Goal: Task Accomplishment & Management: Use online tool/utility

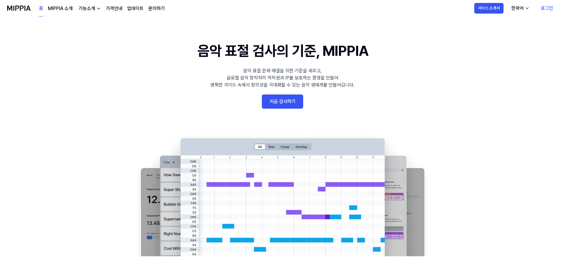
click at [287, 105] on link "지금 검사하기" at bounding box center [282, 102] width 41 height 14
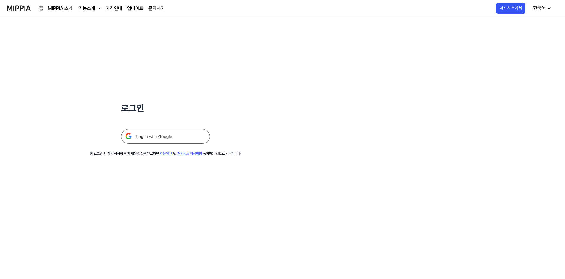
click at [196, 136] on img at bounding box center [165, 136] width 89 height 15
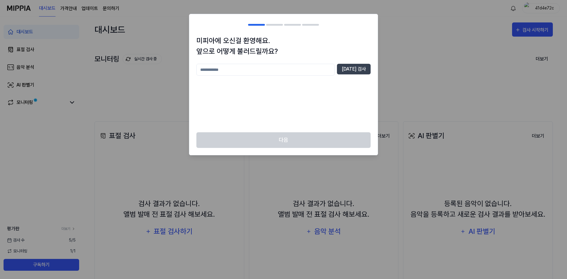
click at [309, 74] on input "text" at bounding box center [265, 70] width 138 height 12
click at [352, 73] on button "[DATE] 검사" at bounding box center [354, 69] width 34 height 11
click at [301, 71] on input "*" at bounding box center [265, 70] width 138 height 12
type input "**"
click at [352, 71] on button "[DATE] 검사" at bounding box center [354, 69] width 34 height 11
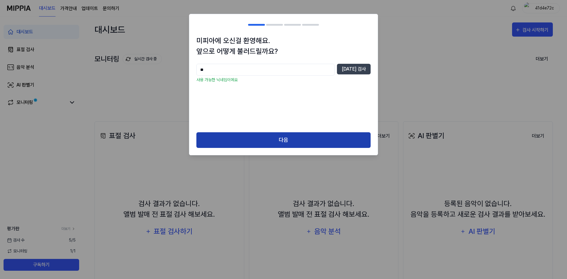
click at [290, 137] on button "다음" at bounding box center [283, 140] width 174 height 16
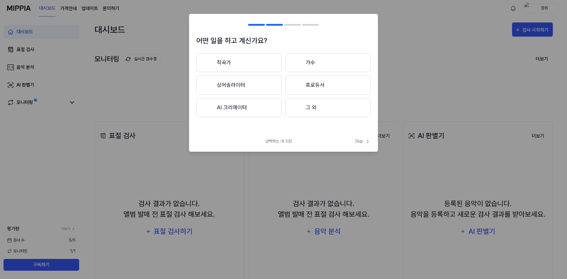
click at [259, 115] on button "AI 크리에이터" at bounding box center [238, 107] width 85 height 19
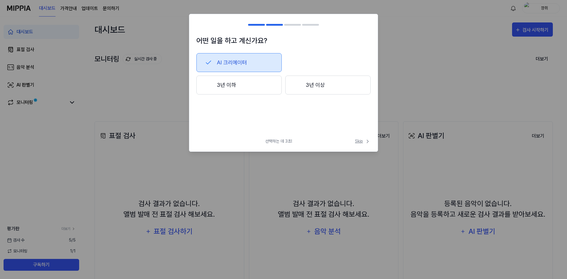
click at [357, 143] on span "Skip" at bounding box center [363, 141] width 16 height 6
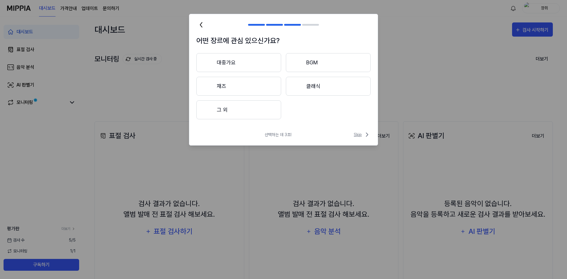
click at [358, 136] on span "Skip" at bounding box center [362, 134] width 17 height 7
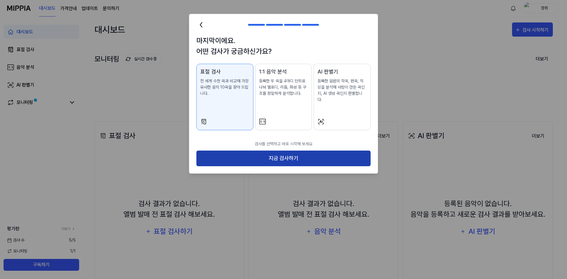
click at [356, 155] on button "지금 검사하기" at bounding box center [283, 159] width 174 height 16
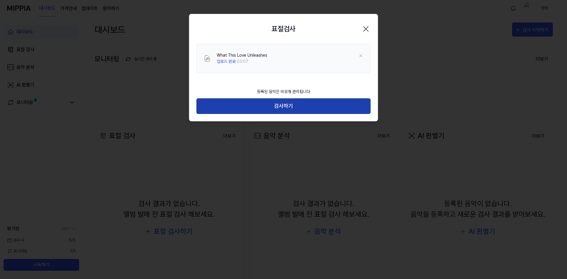
click at [300, 107] on button "검사하기" at bounding box center [283, 106] width 174 height 16
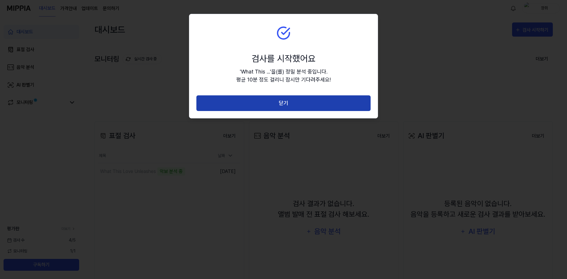
click at [318, 101] on button "닫기" at bounding box center [283, 103] width 174 height 16
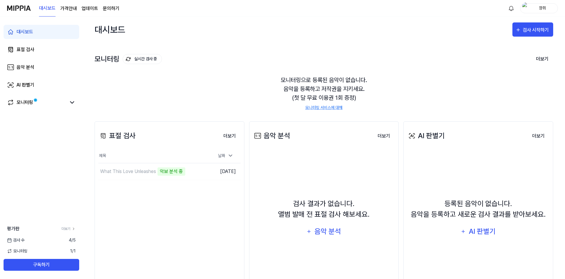
scroll to position [40, 0]
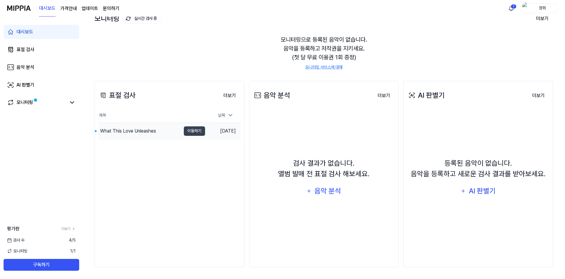
click at [162, 132] on div "What This Love Unleashes" at bounding box center [139, 131] width 82 height 17
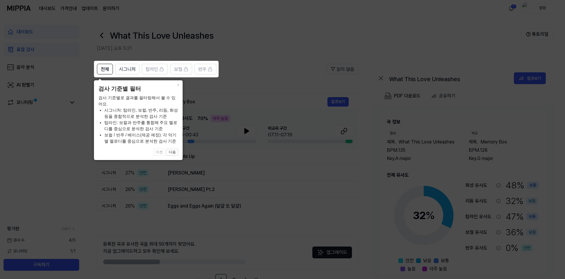
click at [251, 53] on icon at bounding box center [283, 139] width 567 height 279
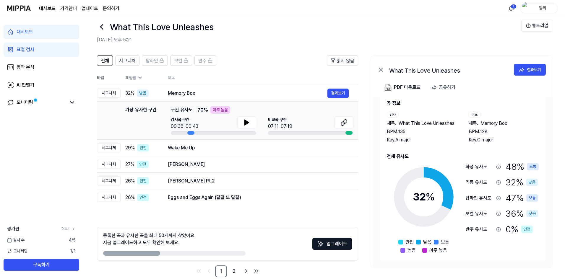
scroll to position [19, 0]
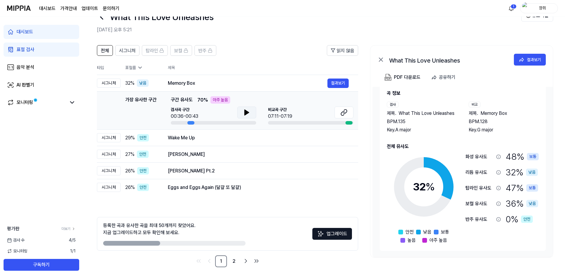
click at [252, 113] on button at bounding box center [246, 113] width 19 height 12
click at [248, 113] on icon at bounding box center [247, 112] width 1 height 5
click at [340, 111] on button at bounding box center [343, 113] width 19 height 12
click at [243, 115] on button at bounding box center [246, 113] width 19 height 12
click at [242, 114] on button at bounding box center [246, 113] width 19 height 12
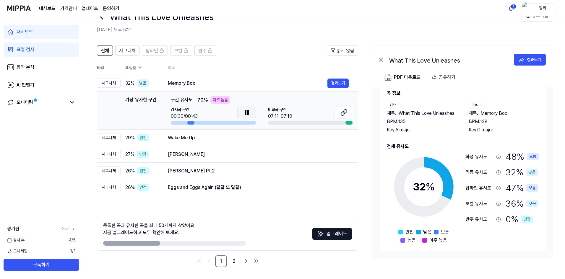
click at [242, 114] on button at bounding box center [246, 113] width 19 height 12
click at [248, 112] on icon at bounding box center [246, 112] width 7 height 7
click at [248, 109] on icon at bounding box center [246, 112] width 7 height 7
click at [204, 139] on div "Wake Me Up" at bounding box center [248, 137] width 160 height 7
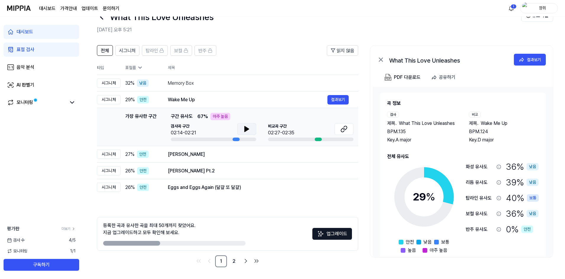
click at [245, 131] on icon at bounding box center [247, 128] width 4 height 5
click at [254, 130] on button at bounding box center [246, 129] width 19 height 12
click at [342, 131] on icon at bounding box center [343, 129] width 7 height 7
click at [244, 132] on icon at bounding box center [246, 129] width 7 height 7
click at [201, 156] on div "[PERSON_NAME]" at bounding box center [248, 154] width 160 height 7
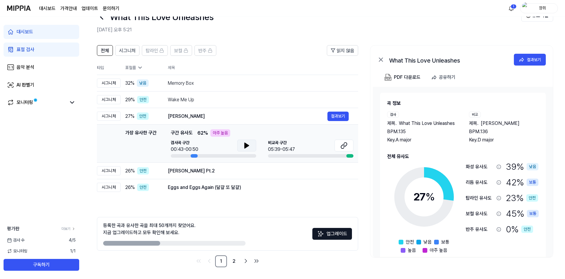
click at [240, 147] on button at bounding box center [246, 146] width 19 height 12
click at [348, 147] on button at bounding box center [343, 146] width 19 height 12
click at [165, 171] on td "[PERSON_NAME] Pt.2 결과보기" at bounding box center [258, 171] width 200 height 17
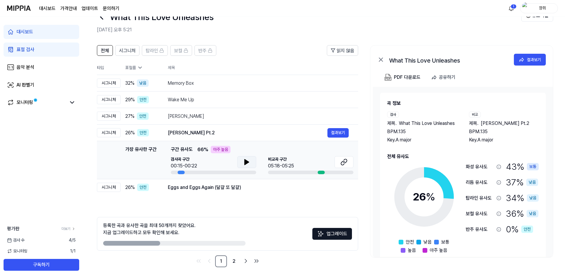
click at [245, 165] on icon at bounding box center [246, 162] width 7 height 7
click at [349, 164] on button at bounding box center [343, 162] width 19 height 12
click at [243, 162] on button at bounding box center [246, 162] width 19 height 12
click at [211, 193] on td "Eggs and Eggs Again (달걀 또 달걀) 결과보기" at bounding box center [258, 187] width 200 height 17
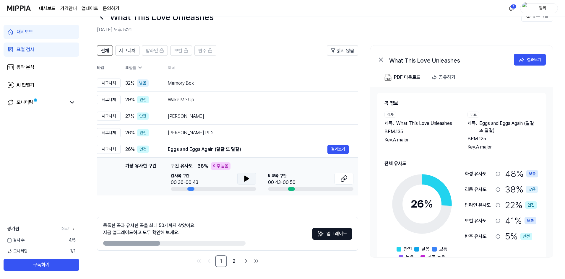
click at [245, 177] on icon at bounding box center [247, 178] width 4 height 5
click at [347, 179] on icon at bounding box center [343, 178] width 7 height 7
click at [238, 179] on button at bounding box center [246, 179] width 19 height 12
click at [241, 178] on button at bounding box center [246, 179] width 19 height 12
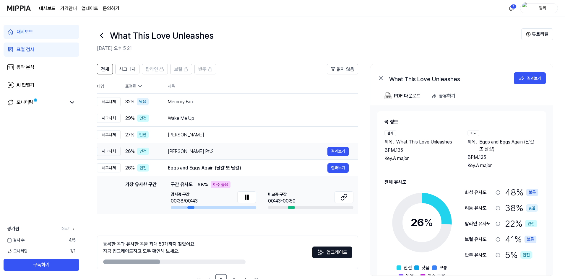
scroll to position [19, 0]
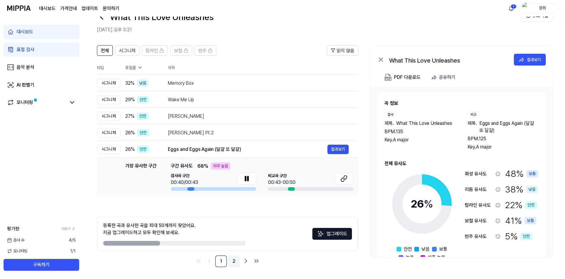
click at [237, 262] on link "2" at bounding box center [234, 262] width 12 height 12
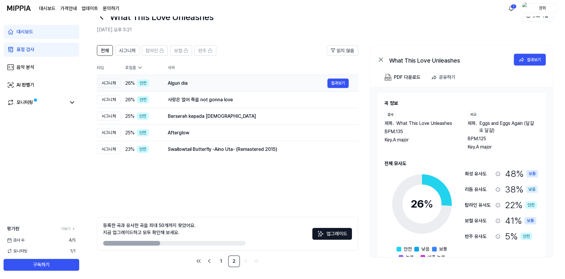
click at [206, 85] on div "Algun dia" at bounding box center [248, 83] width 160 height 7
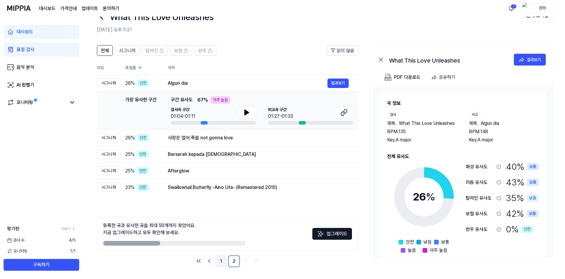
click at [221, 259] on link "1" at bounding box center [221, 262] width 12 height 12
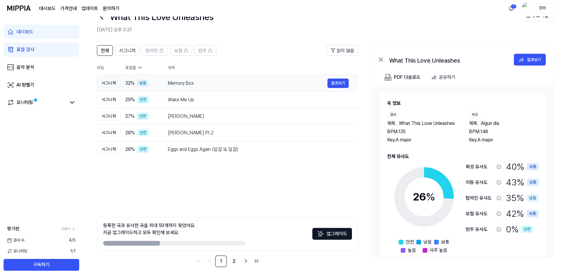
click at [219, 77] on td "Memory Box 결과보기" at bounding box center [258, 83] width 200 height 17
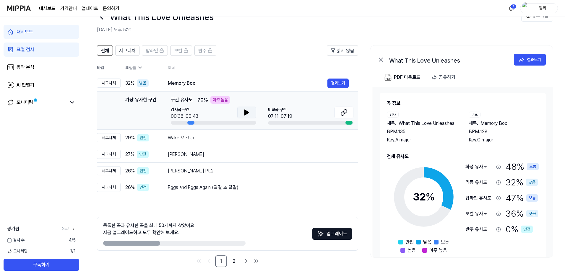
click at [246, 112] on icon at bounding box center [247, 112] width 4 height 5
click at [348, 113] on button at bounding box center [343, 113] width 19 height 12
click at [254, 111] on button at bounding box center [246, 113] width 19 height 12
click at [300, 103] on div "가장 유사한 구간 구간 유사도 70 % 아주 높음" at bounding box center [262, 99] width 183 height 7
click at [242, 111] on button at bounding box center [246, 113] width 19 height 12
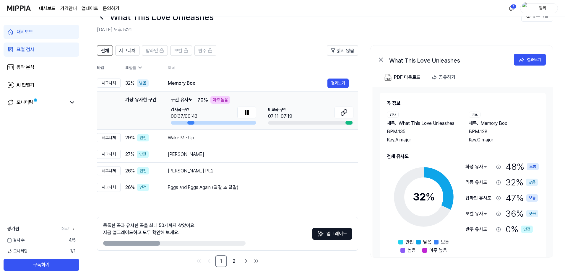
click at [178, 124] on div at bounding box center [213, 123] width 85 height 4
click at [248, 114] on icon at bounding box center [247, 112] width 1 height 5
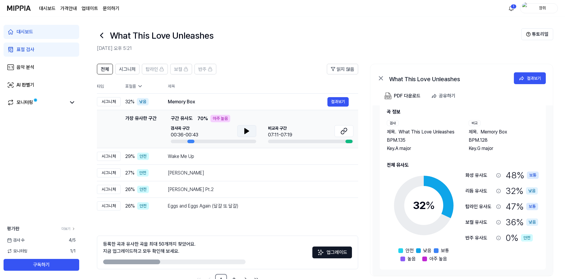
click at [105, 37] on icon at bounding box center [101, 35] width 9 height 9
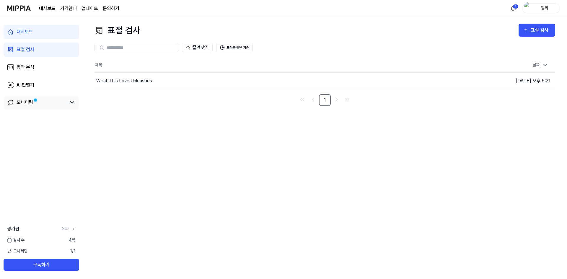
click at [46, 109] on div "모니터링" at bounding box center [42, 103] width 76 height 14
click at [52, 103] on link "모니터링" at bounding box center [36, 102] width 59 height 7
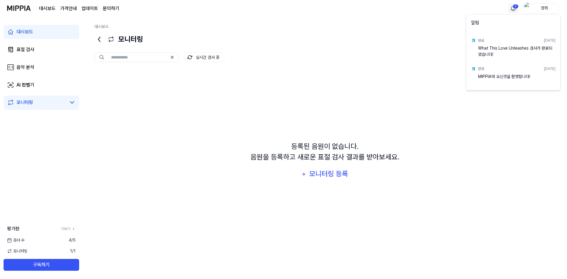
click at [517, 8] on html "대시보드 가격안내 업데이트 문의하기 1 깡쥐 대시보드 표절 검사 음악 분석 AI 판별기 모니터링 평가판 더보기 검사 [DATE] 모니터링 1 …" at bounding box center [283, 139] width 567 height 279
click at [517, 8] on html "대시보드 가격안내 업데이트 문의하기 깡쥐 대시보드 표절 검사 음악 분석 AI 판별기 모니터링 평가판 더보기 검사 [DATE] 모니터링 1 / …" at bounding box center [283, 139] width 567 height 279
